Goal: Task Accomplishment & Management: Use online tool/utility

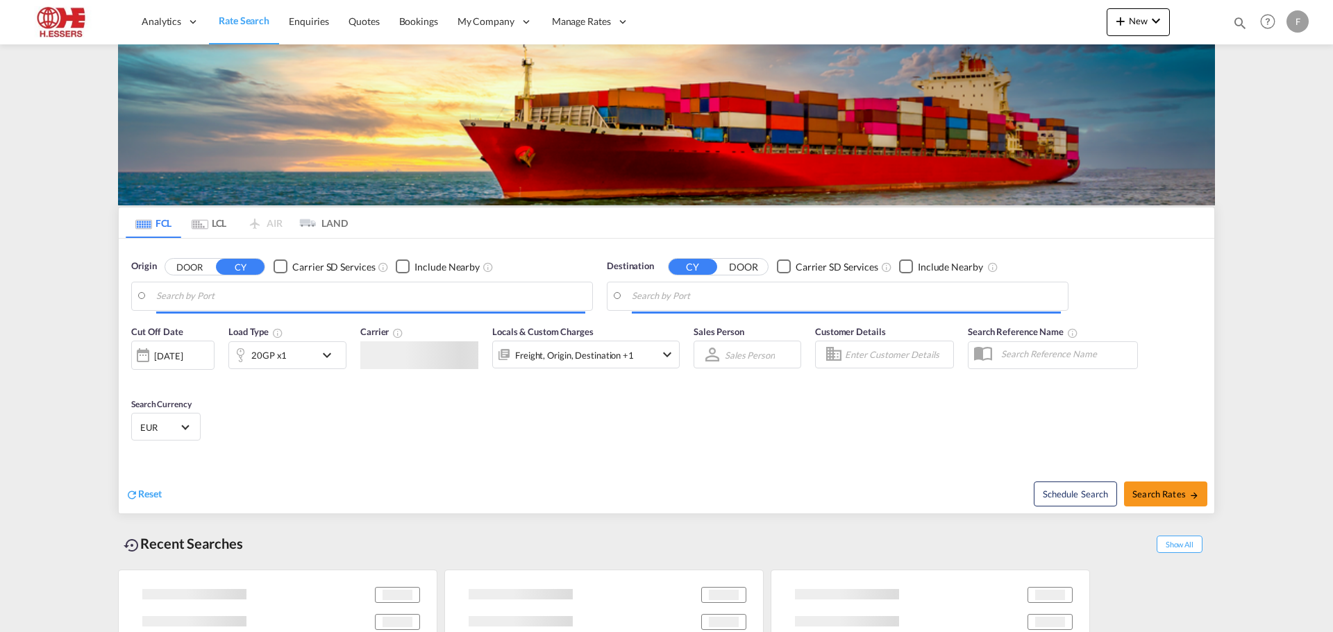
type input "[GEOGRAPHIC_DATA], BEANR"
type input "[GEOGRAPHIC_DATA], [GEOGRAPHIC_DATA], [GEOGRAPHIC_DATA]"
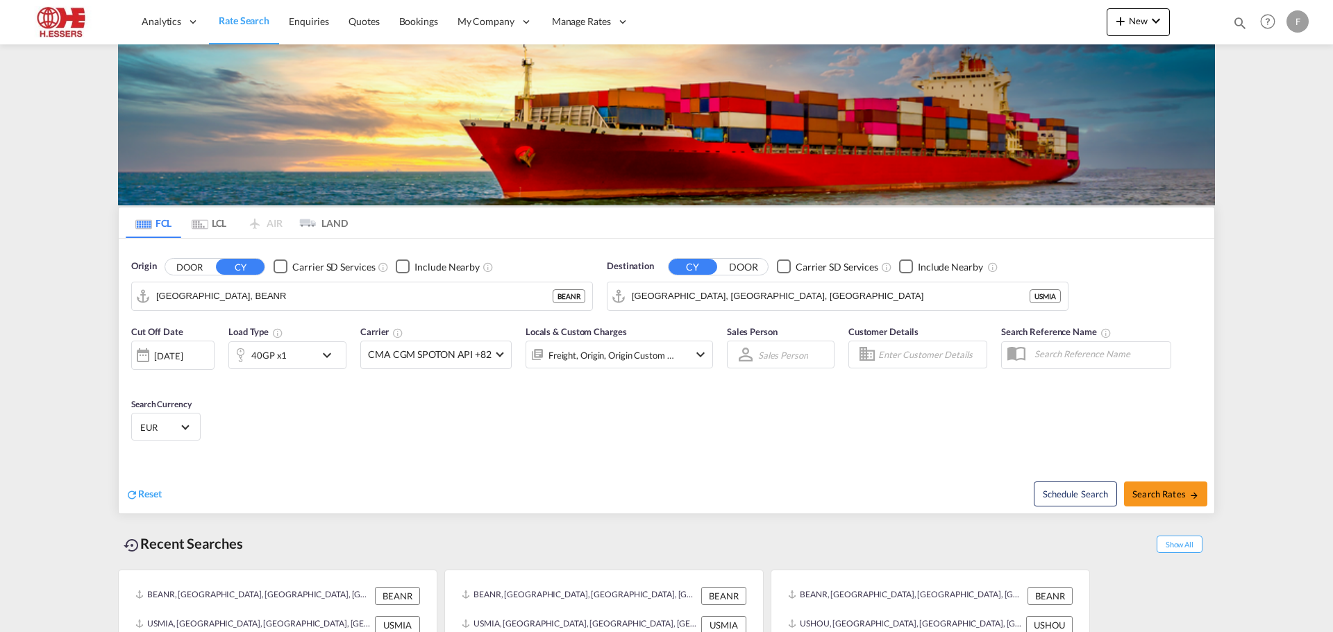
click at [160, 464] on div "Reset" at bounding box center [398, 483] width 544 height 38
click at [139, 464] on div "Reset" at bounding box center [398, 483] width 544 height 38
click at [1147, 23] on md-icon "icon-chevron-down" at bounding box center [1155, 20] width 17 height 17
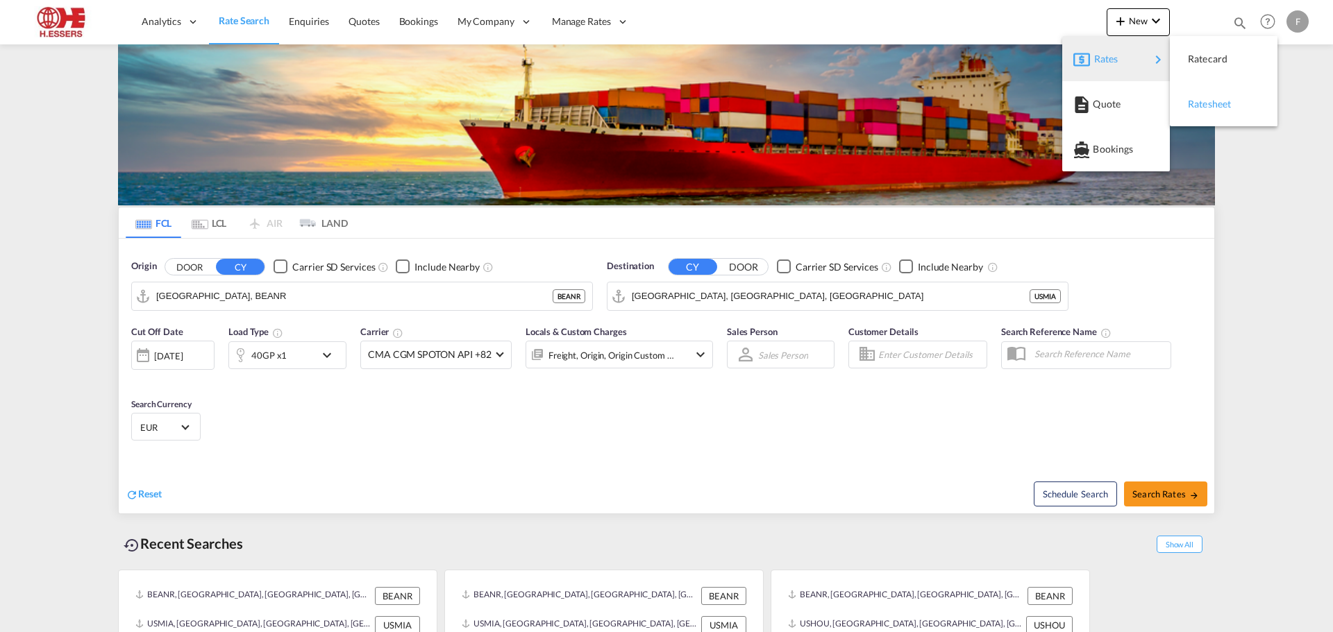
click at [1201, 109] on span "Ratesheet" at bounding box center [1194, 104] width 15 height 28
